Goal: Navigation & Orientation: Find specific page/section

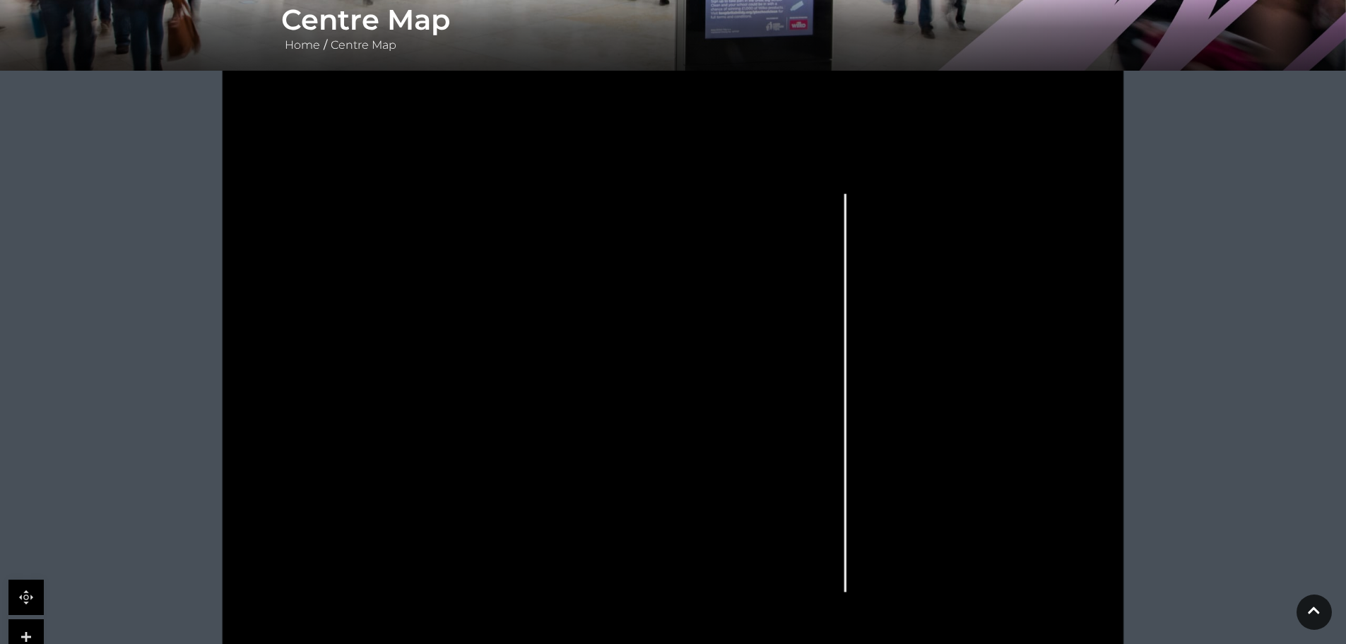
scroll to position [353, 0]
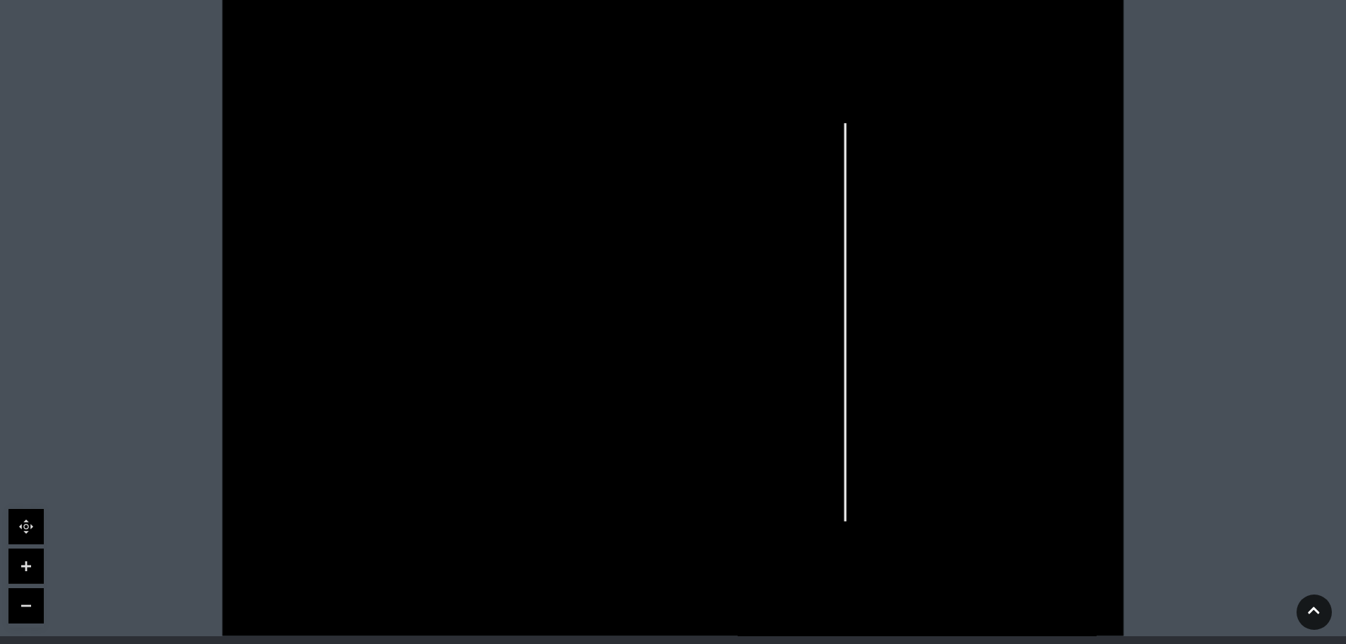
click at [620, 408] on rect at bounding box center [618, 406] width 20 height 11
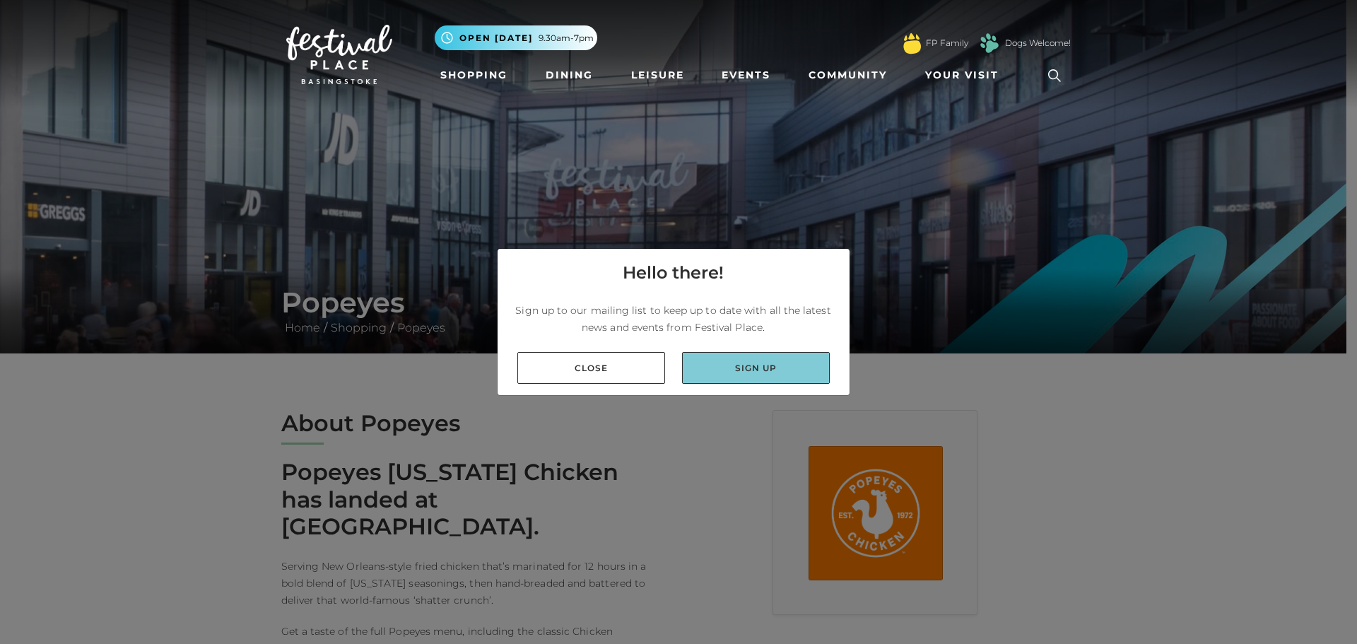
click at [731, 368] on link "Sign up" at bounding box center [756, 368] width 148 height 32
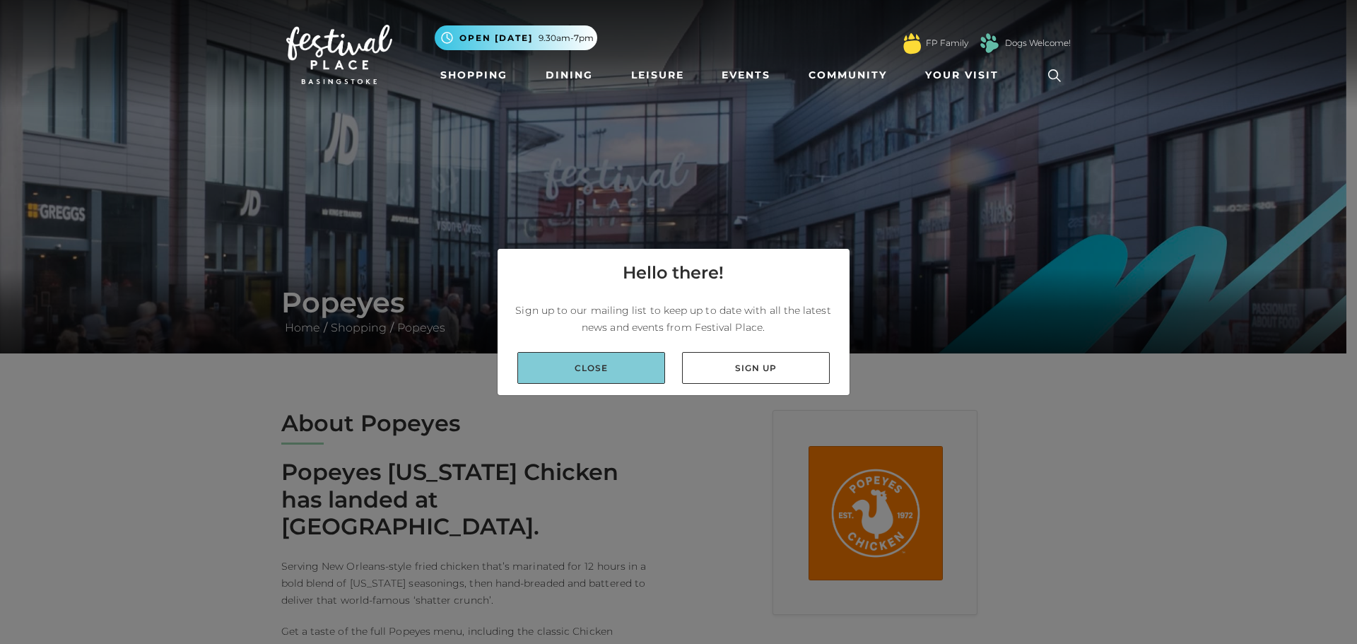
click at [531, 366] on link "Close" at bounding box center [591, 368] width 148 height 32
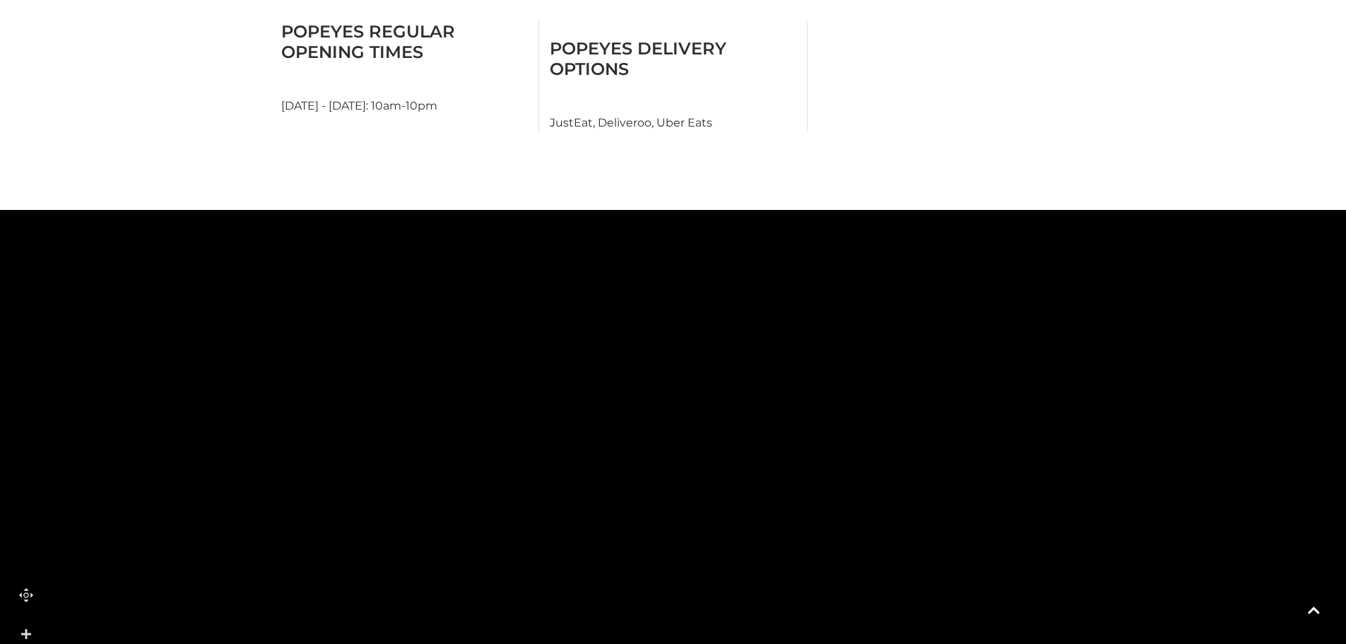
scroll to position [848, 0]
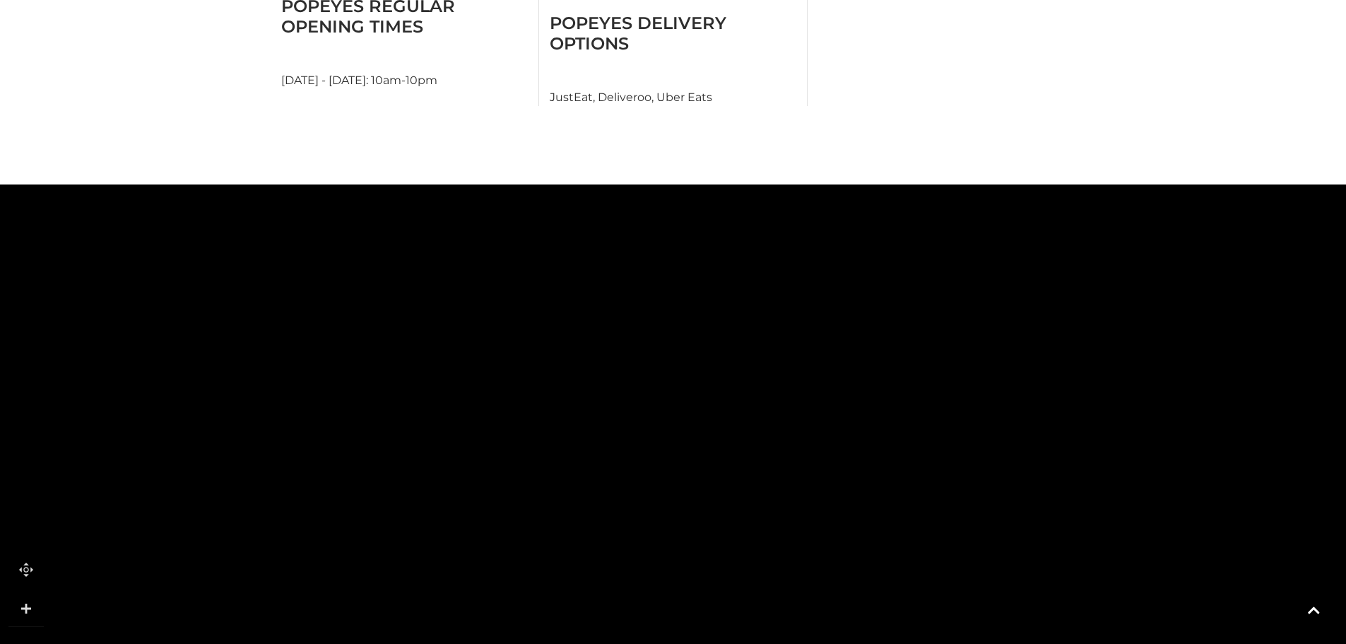
drag, startPoint x: 589, startPoint y: 464, endPoint x: 803, endPoint y: 529, distance: 223.1
click at [803, 529] on polygon at bounding box center [664, 576] width 350 height 178
drag, startPoint x: 480, startPoint y: 408, endPoint x: 455, endPoint y: 486, distance: 82.2
drag, startPoint x: 440, startPoint y: 341, endPoint x: 507, endPoint y: 537, distance: 207.8
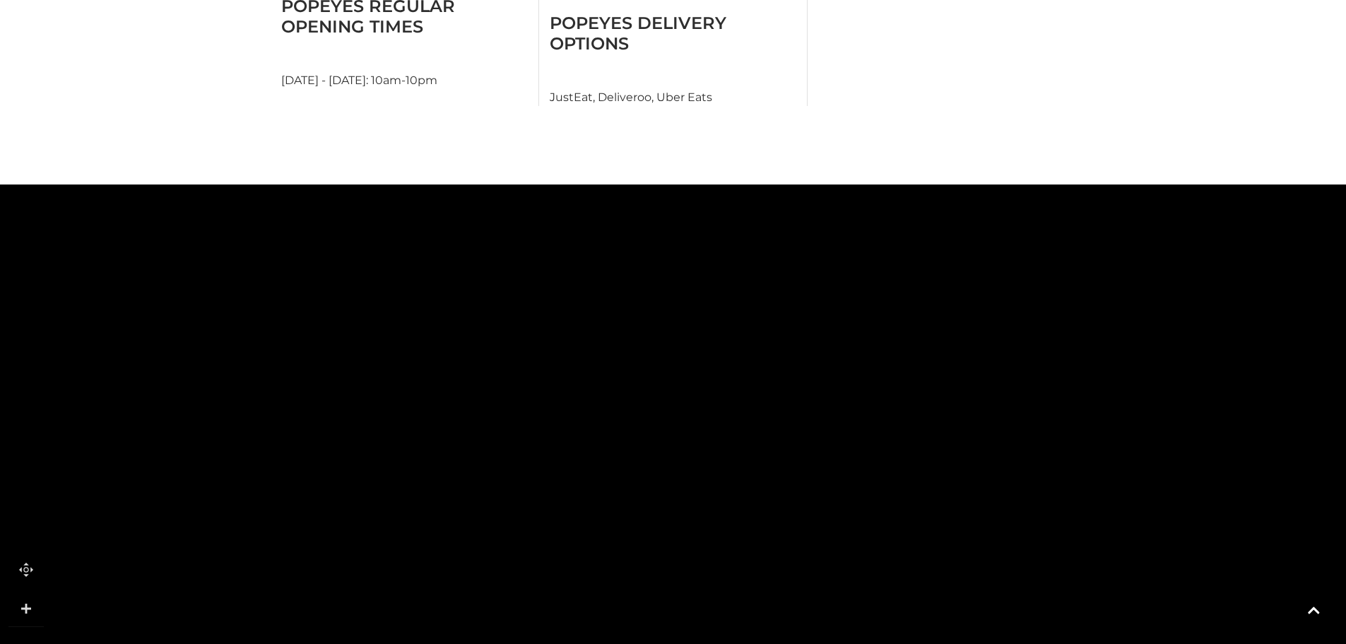
click at [507, 537] on polygon at bounding box center [904, 166] width 1334 height 1545
drag, startPoint x: 513, startPoint y: 383, endPoint x: 529, endPoint y: 387, distance: 16.1
click at [529, 387] on polygon at bounding box center [920, 171] width 1334 height 1545
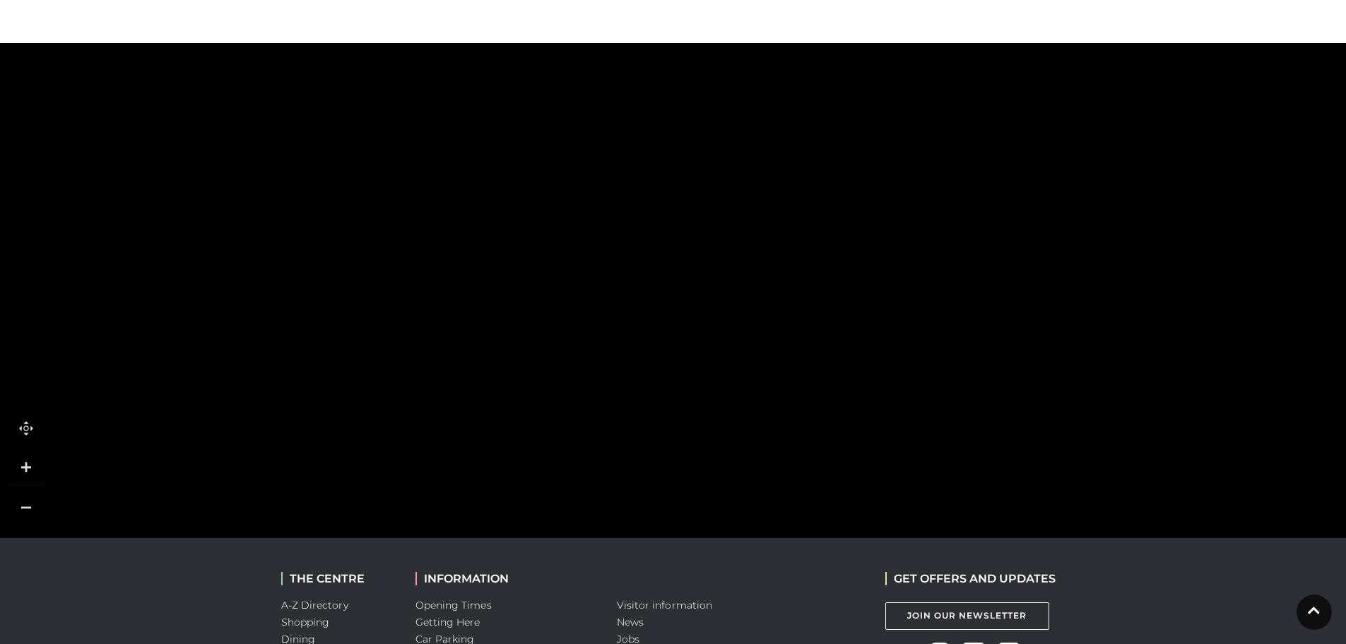
scroll to position [919, 0]
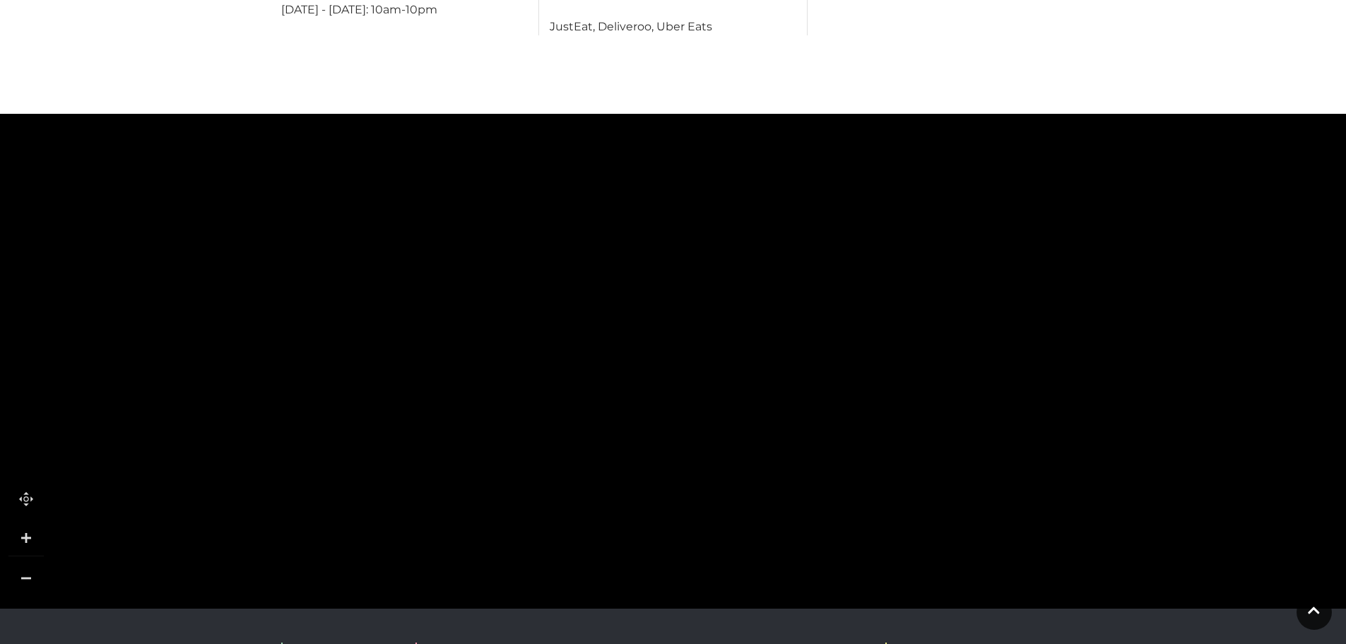
drag, startPoint x: 936, startPoint y: 493, endPoint x: 939, endPoint y: 277, distance: 216.3
click at [941, 293] on rect at bounding box center [968, 309] width 122 height 33
drag, startPoint x: 936, startPoint y: 396, endPoint x: 896, endPoint y: 394, distance: 40.4
click at [896, 413] on rect at bounding box center [921, 447] width 122 height 69
drag, startPoint x: 888, startPoint y: 387, endPoint x: 905, endPoint y: 338, distance: 51.9
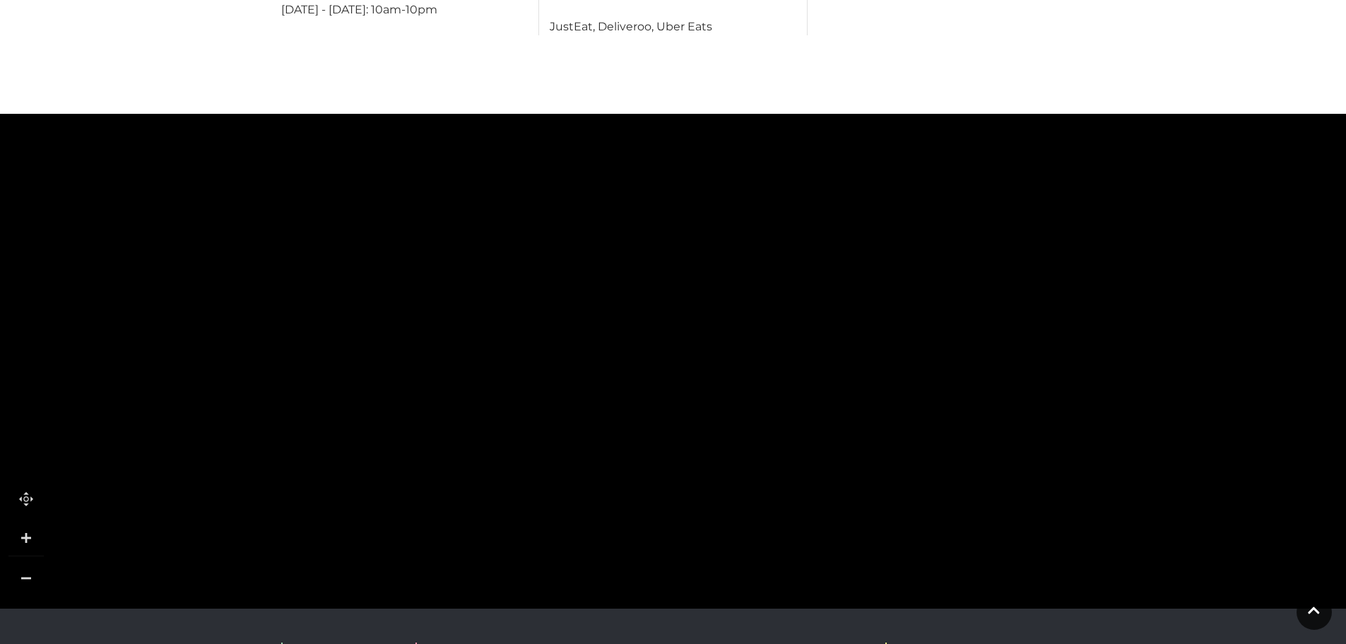
click at [905, 350] on rect at bounding box center [941, 384] width 122 height 69
drag, startPoint x: 910, startPoint y: 343, endPoint x: 944, endPoint y: 357, distance: 36.5
click at [944, 361] on rect at bounding box center [964, 395] width 122 height 69
